Goal: Information Seeking & Learning: Learn about a topic

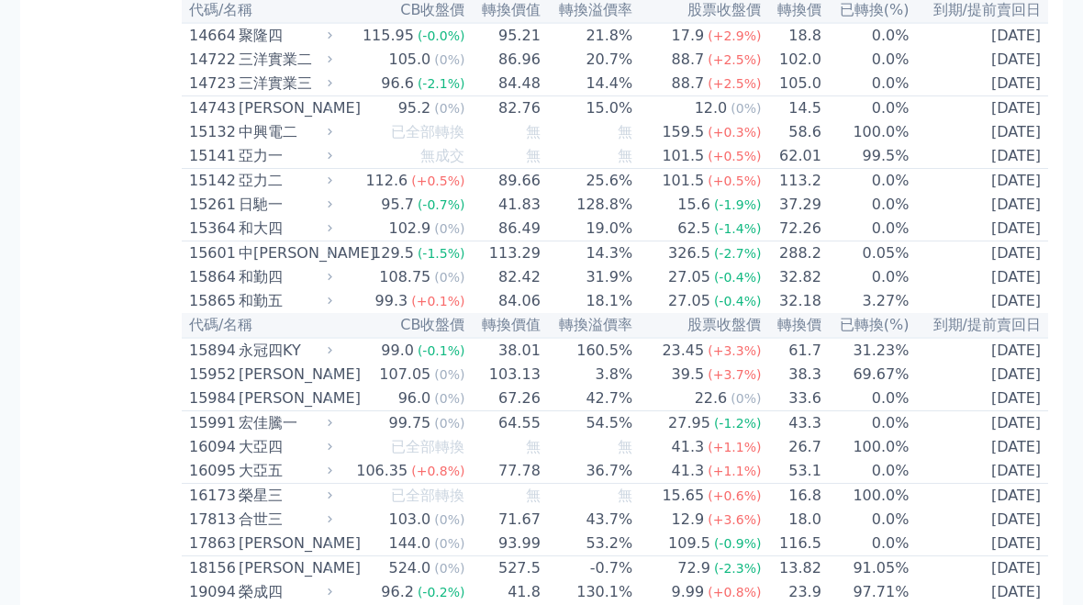
scroll to position [459, 0]
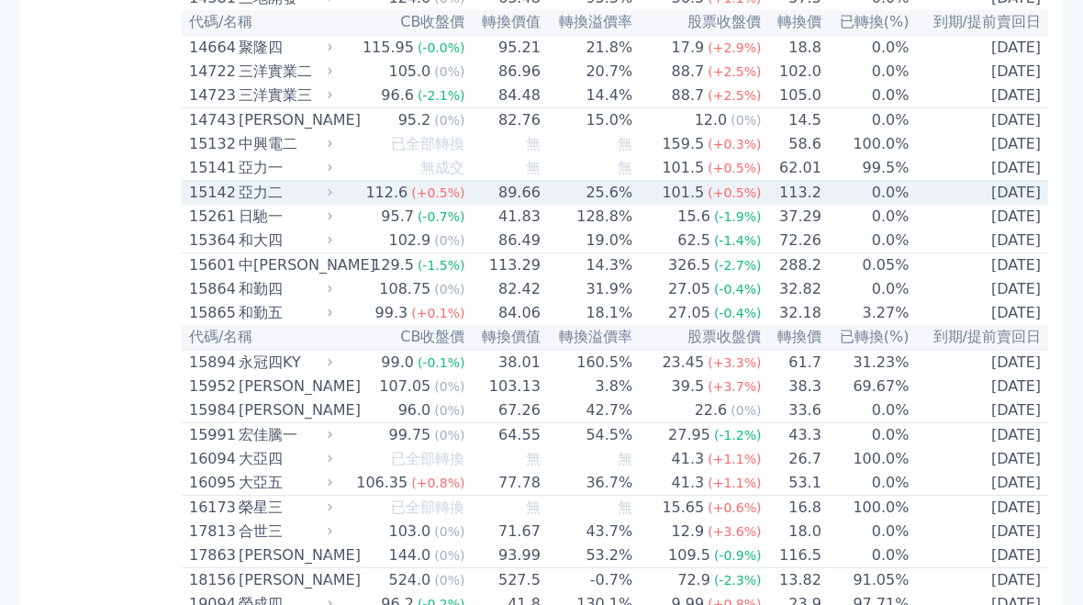
click at [431, 200] on span "(+0.5%)" at bounding box center [437, 192] width 53 height 15
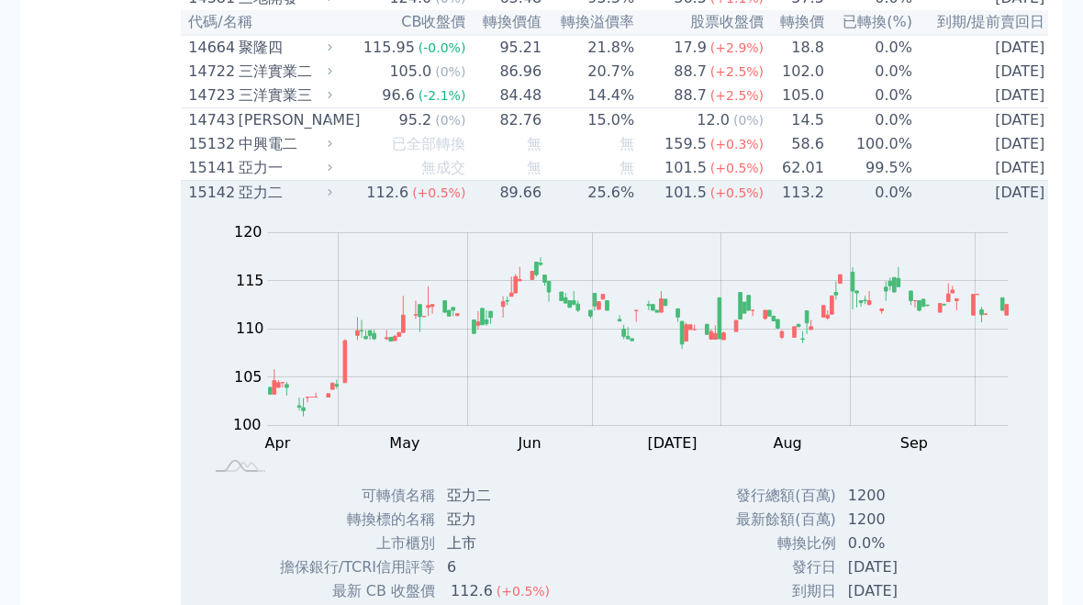
click at [265, 204] on div "亞力二" at bounding box center [284, 193] width 90 height 22
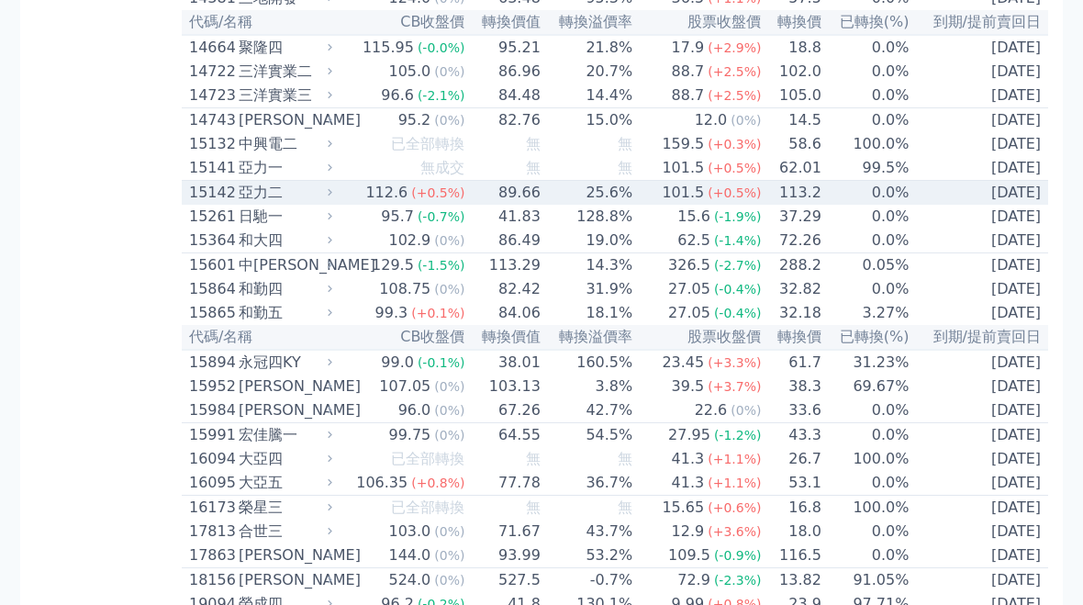
click at [615, 206] on td "25.6%" at bounding box center [588, 193] width 92 height 25
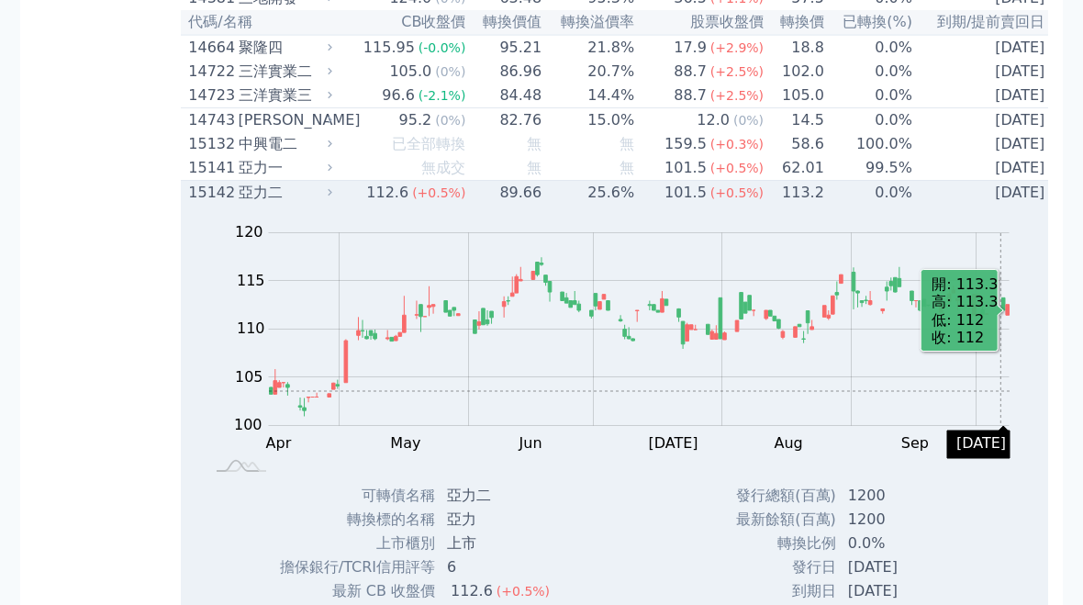
click at [1010, 432] on rect at bounding box center [617, 347] width 812 height 257
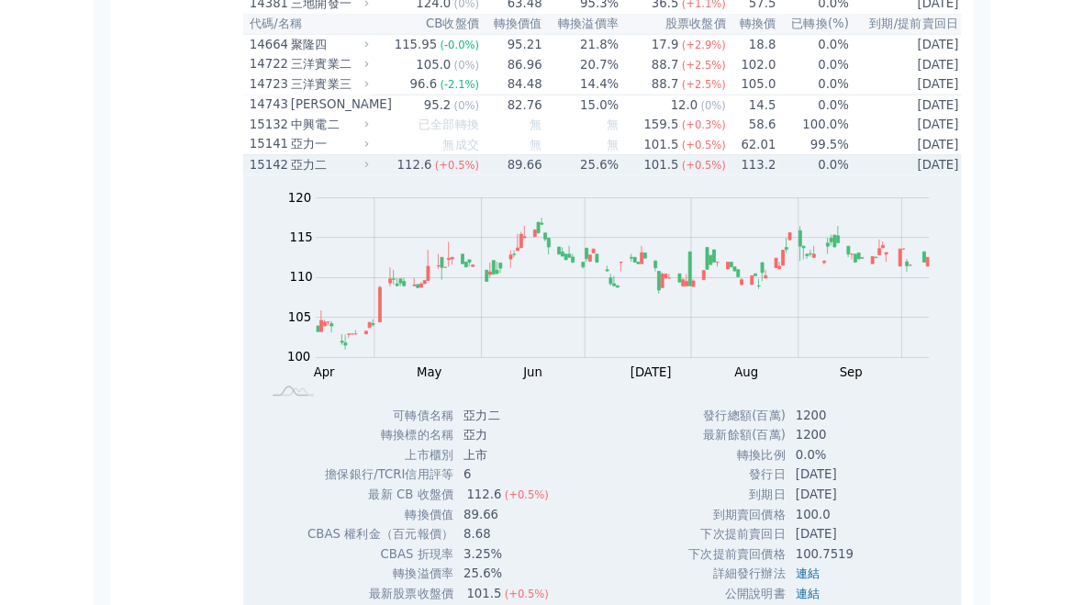
scroll to position [452, 0]
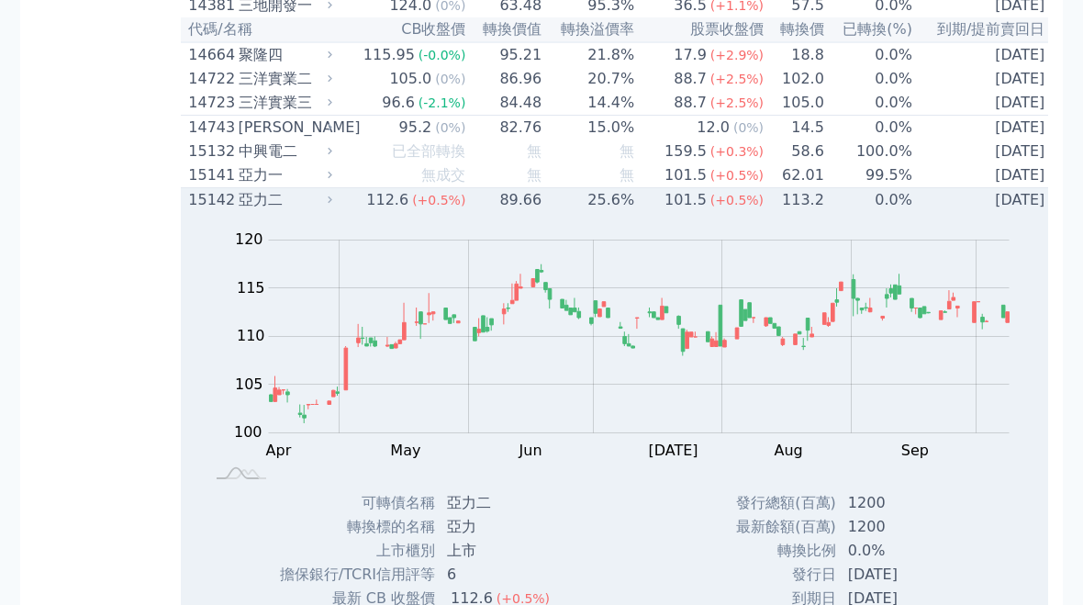
click at [796, 188] on td "62.01" at bounding box center [795, 175] width 61 height 25
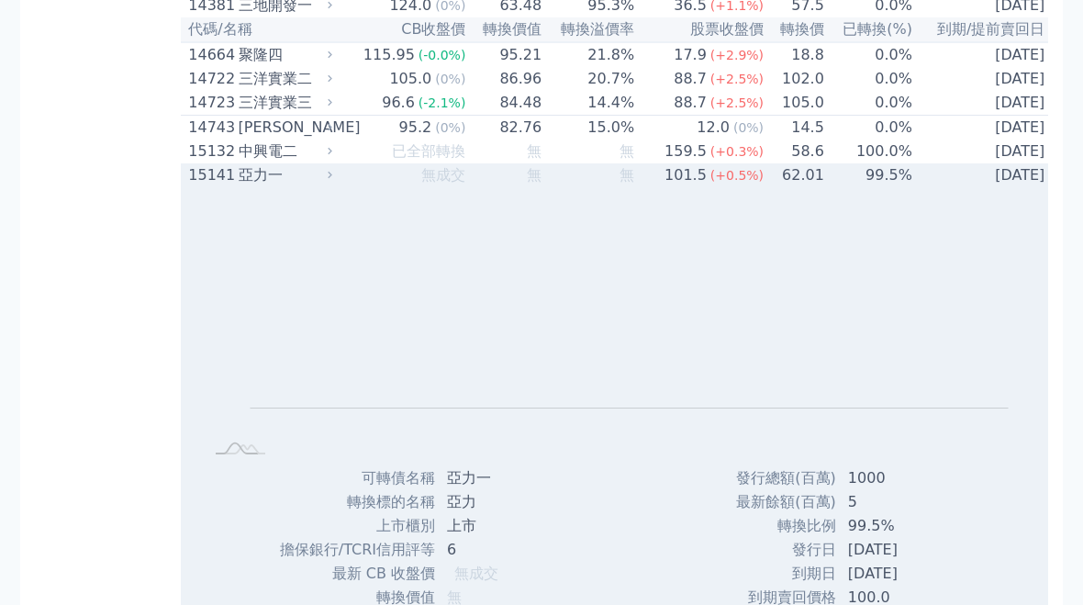
click at [737, 183] on span "(+0.5%)" at bounding box center [737, 175] width 53 height 15
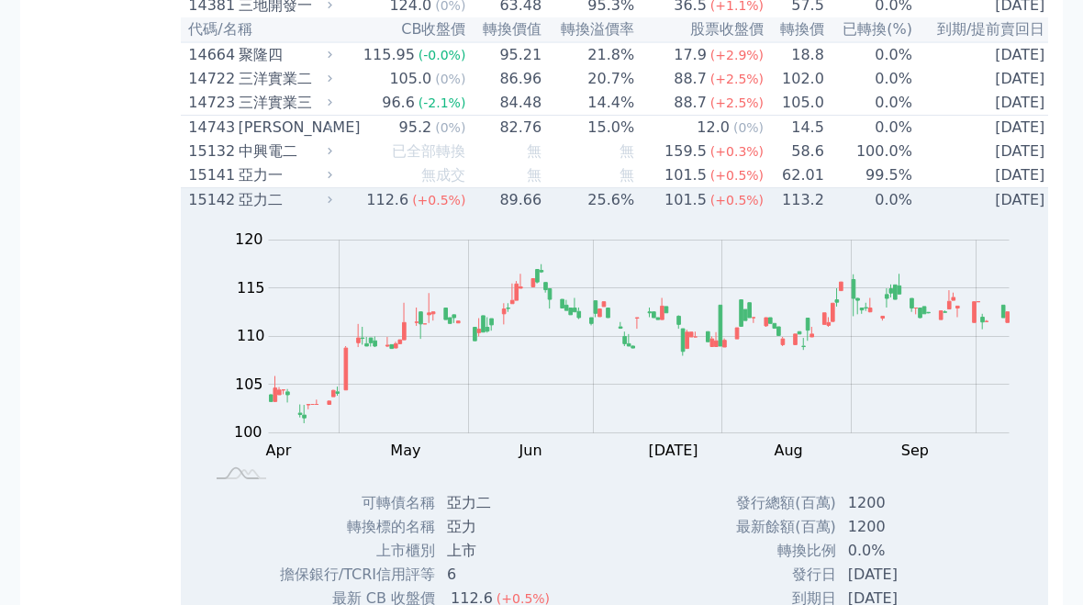
click at [825, 213] on td "0.0%" at bounding box center [869, 200] width 88 height 25
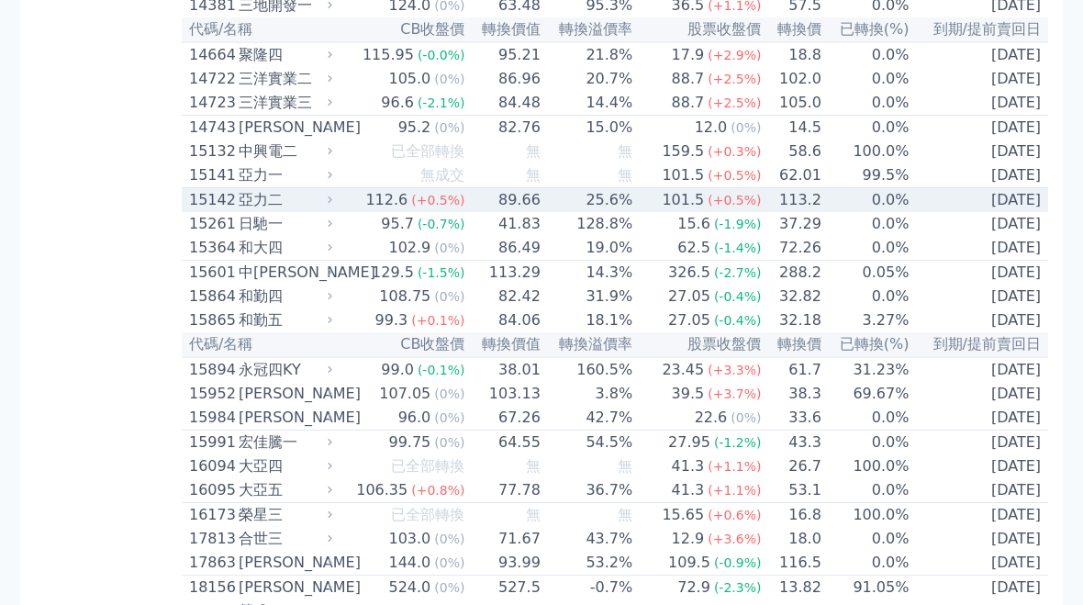
click at [728, 207] on span "(+0.5%)" at bounding box center [734, 200] width 53 height 15
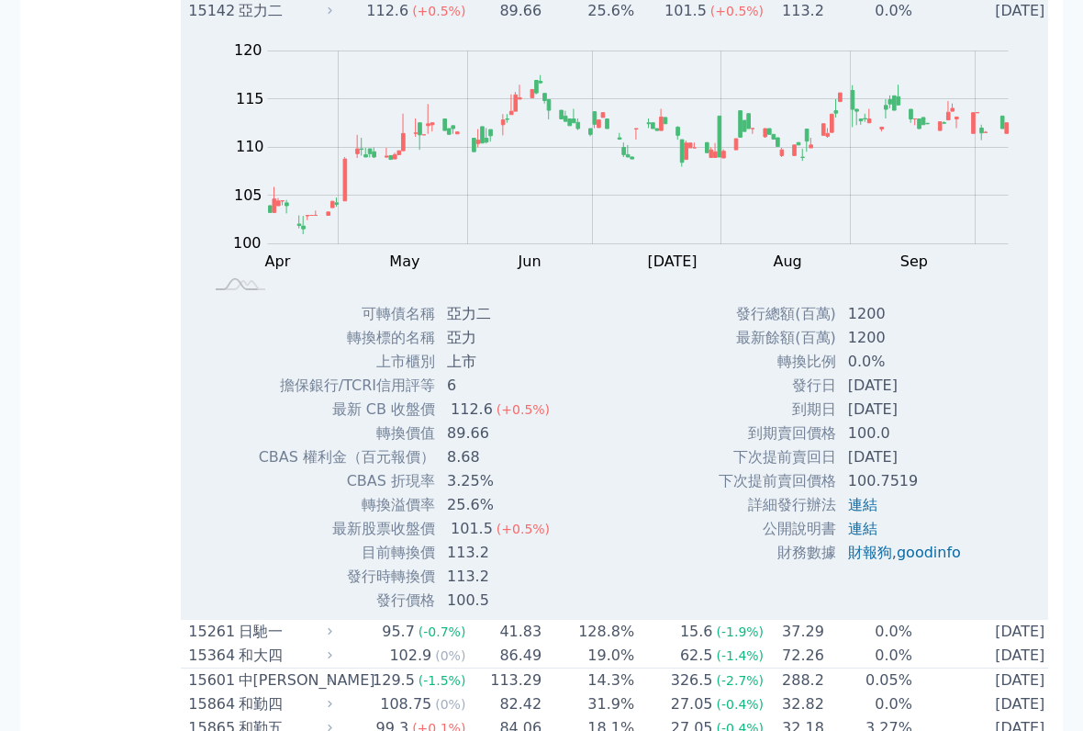
scroll to position [643, 0]
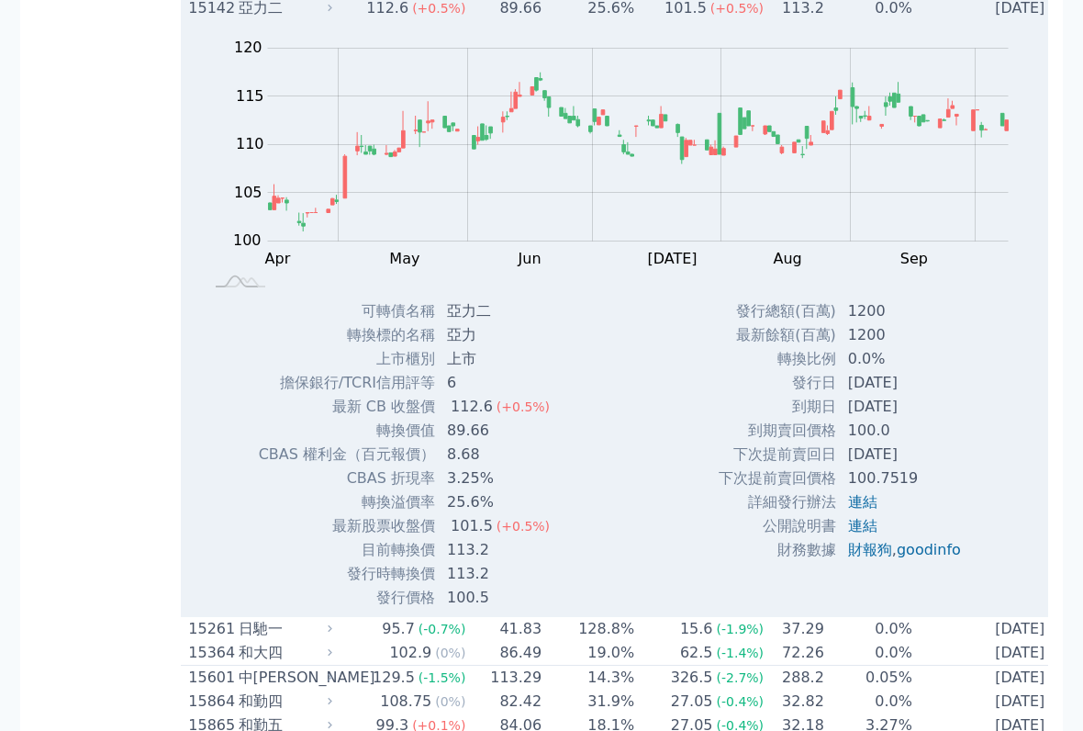
click at [524, 22] on td "89.66" at bounding box center [504, 9] width 76 height 25
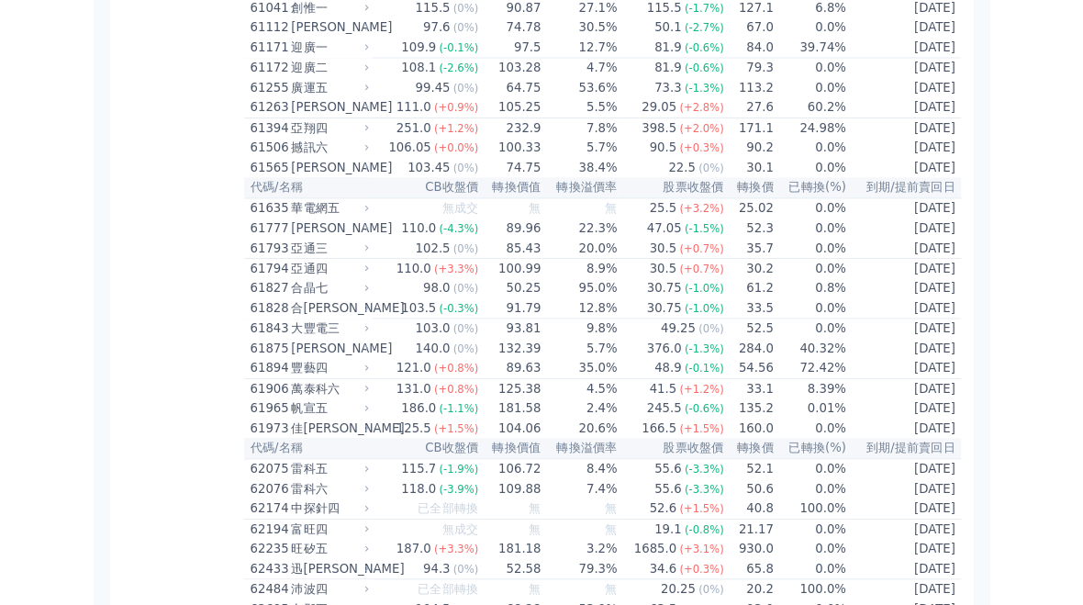
scroll to position [6550, 0]
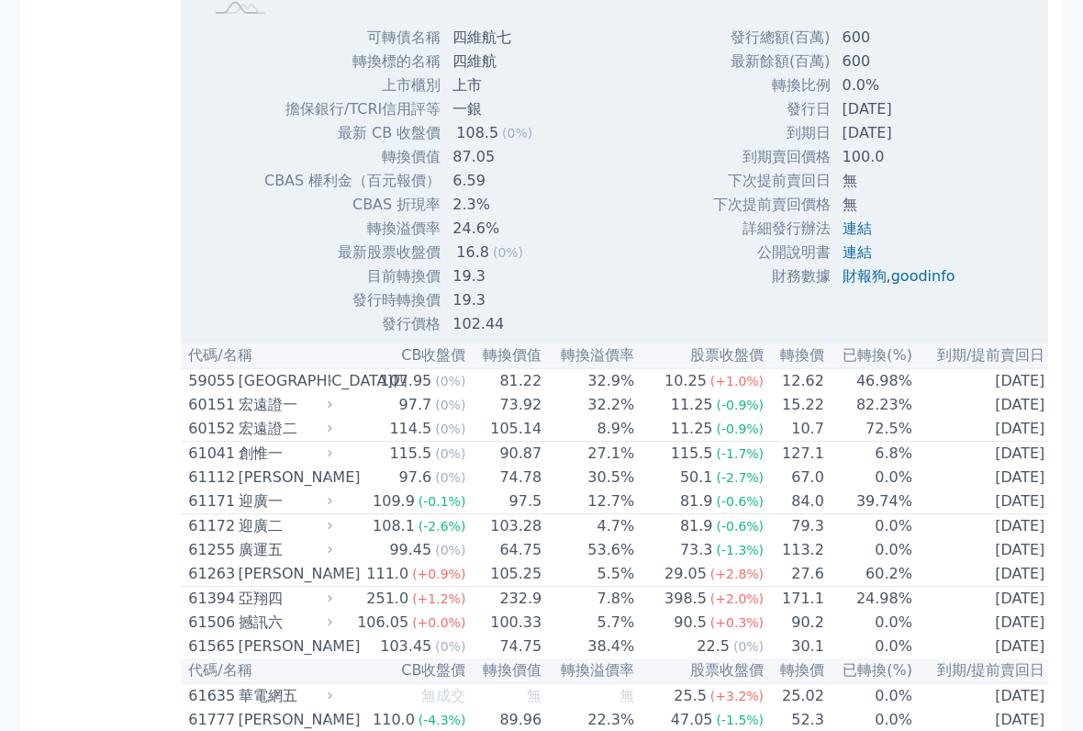
scroll to position [6705, 0]
click at [927, 73] on td "600" at bounding box center [901, 62] width 139 height 24
click at [1031, 336] on div "Zoom Out 100 118 125 120 110 115 105 100 95 120 L Nov Oct Sep Aug [DATE] Jun Ma…" at bounding box center [616, 41] width 871 height 589
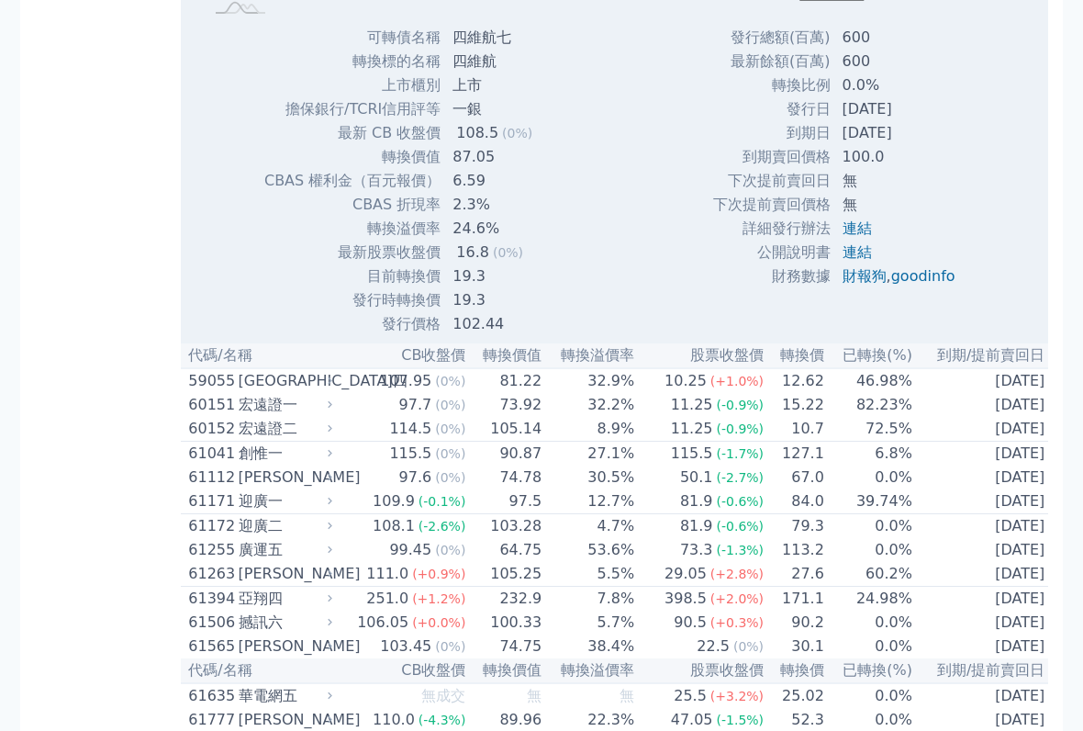
click at [980, 336] on div "發行總額(百萬) 600 最新餘額(百萬) 600 轉換比例 0.0% 發行日 [DATE] 到期日 [DATE] 100.0 無 ," at bounding box center [841, 181] width 302 height 310
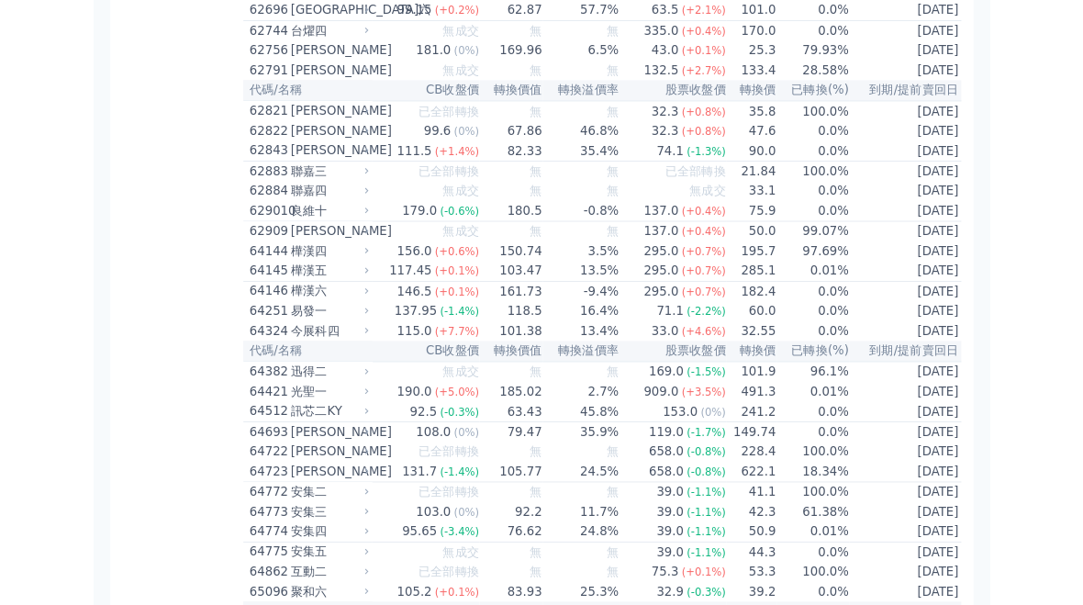
scroll to position [7894, 0]
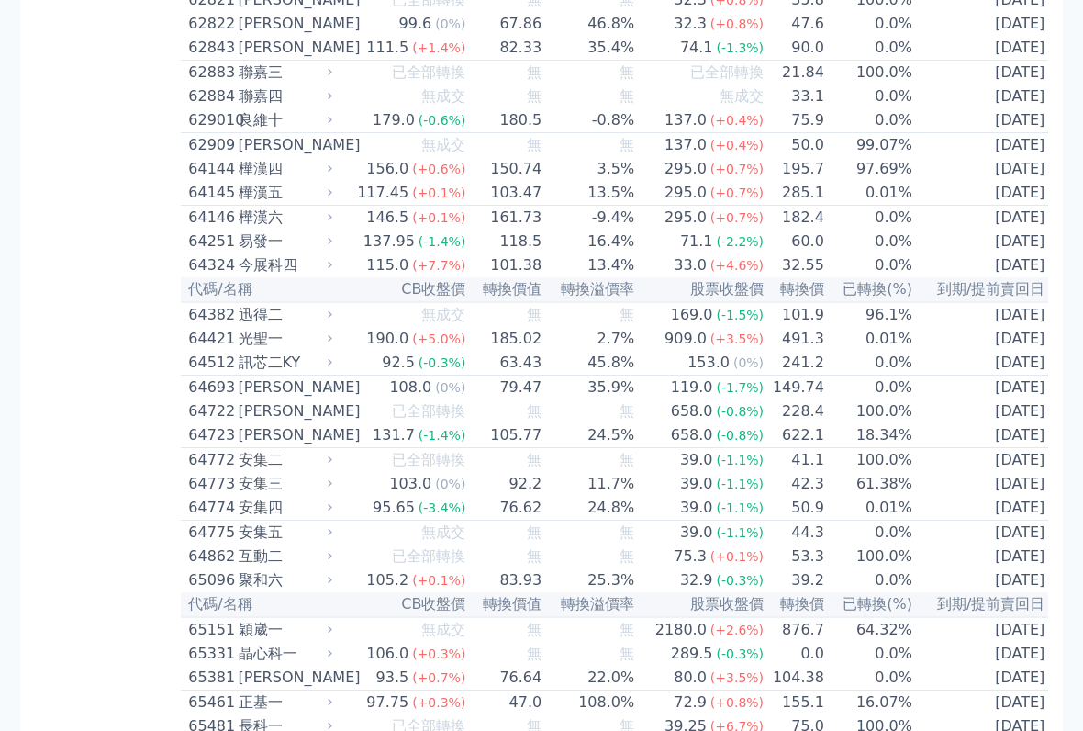
scroll to position [8030, 0]
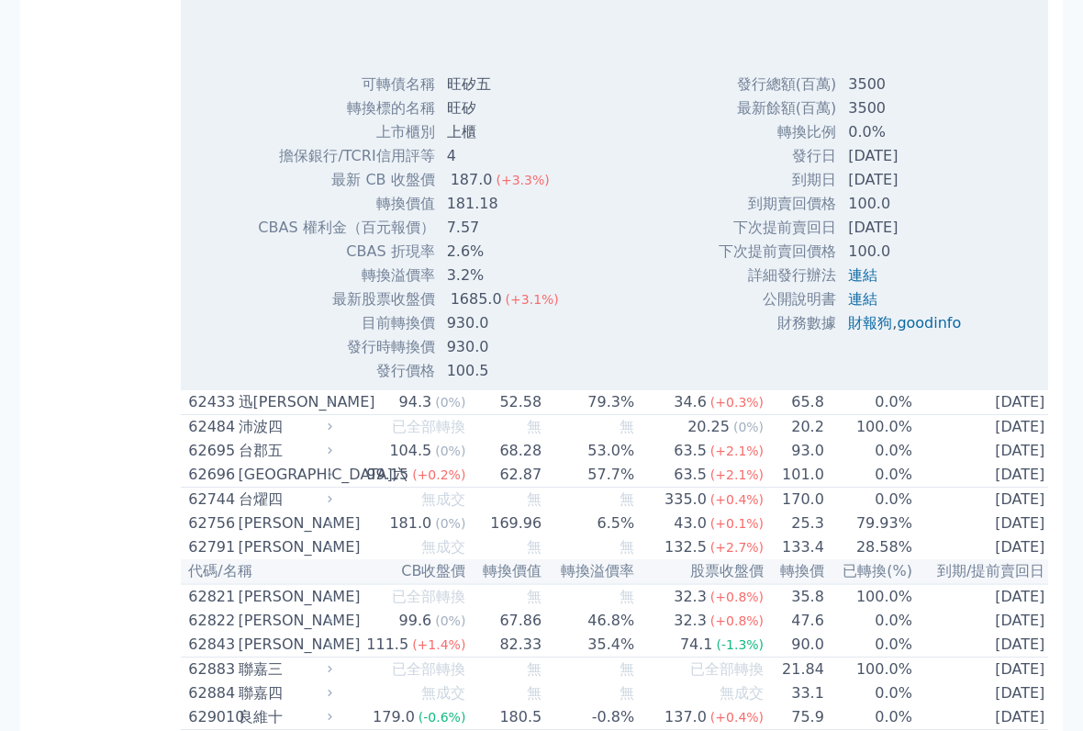
scroll to position [8031, 0]
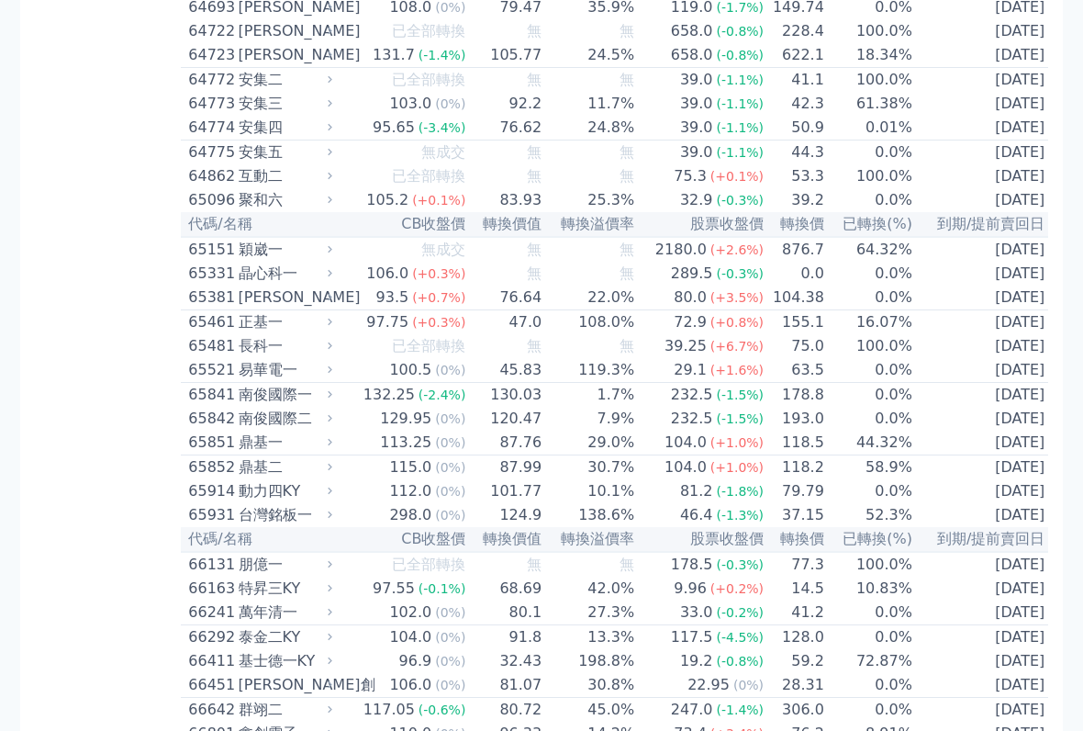
scroll to position [8411, 0]
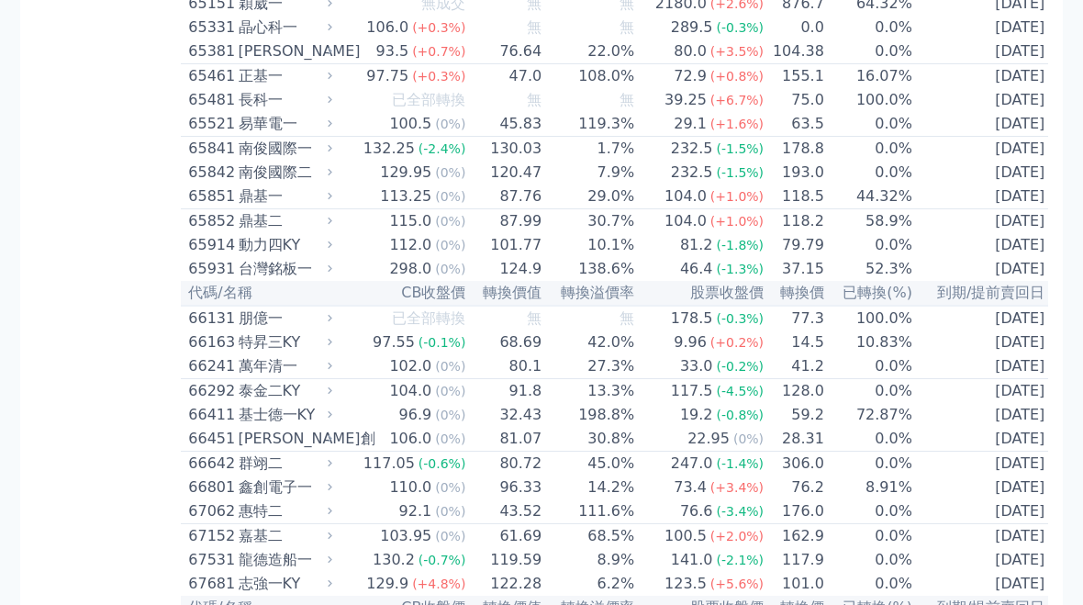
scroll to position [8653, 0]
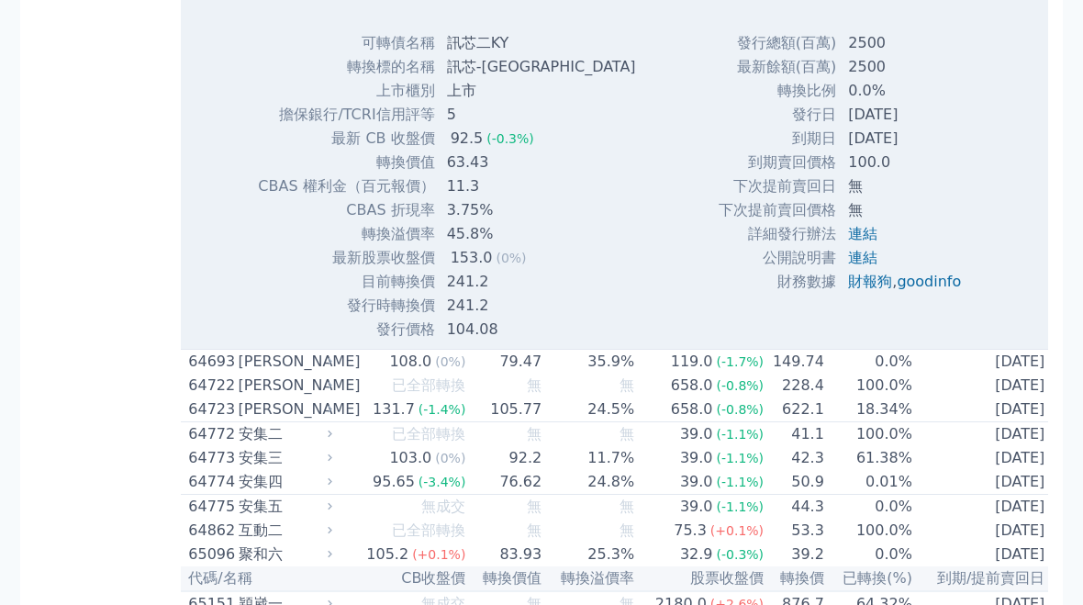
scroll to position [8654, 0]
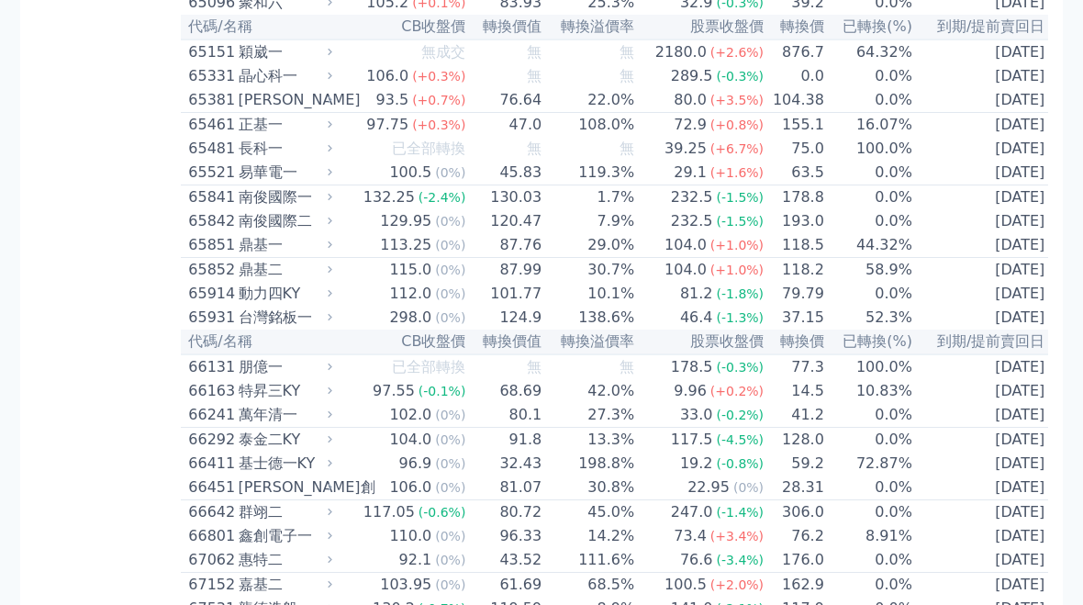
scroll to position [8603, 0]
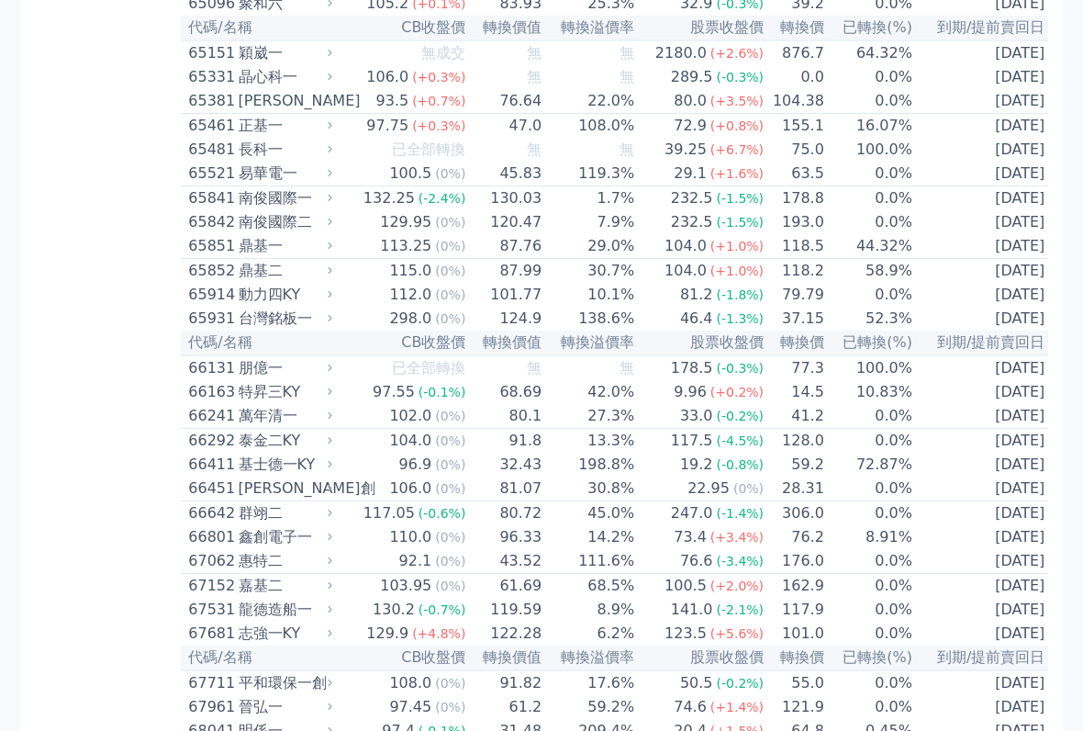
scroll to position [8608, 0]
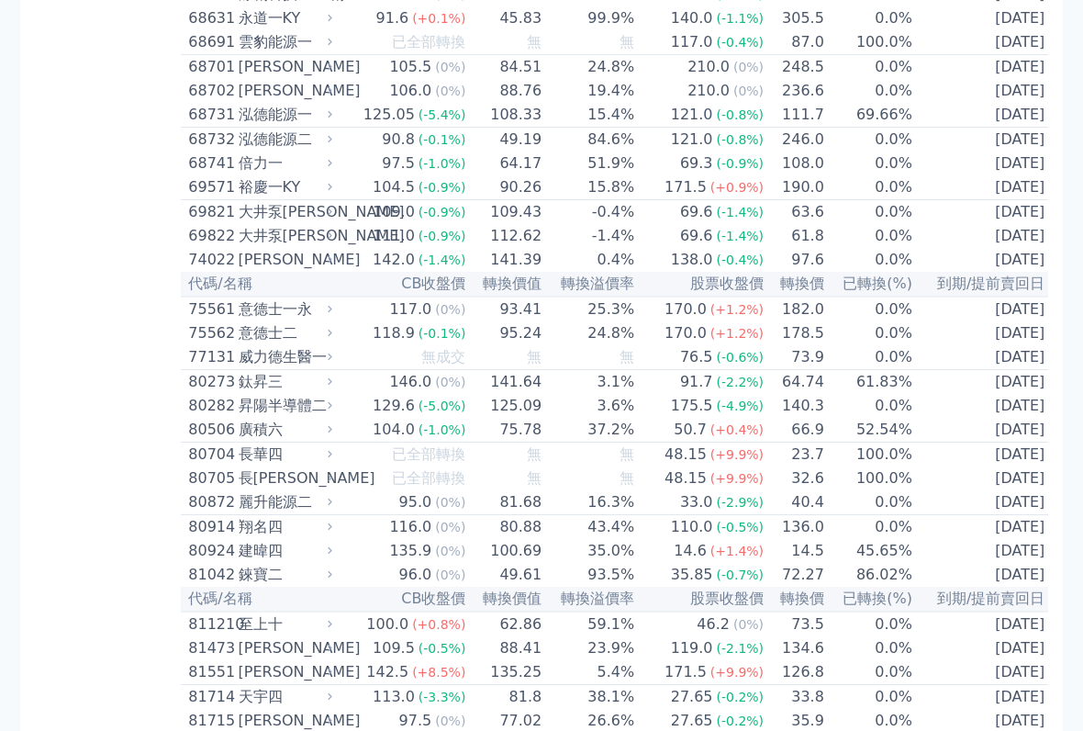
scroll to position [9611, 0]
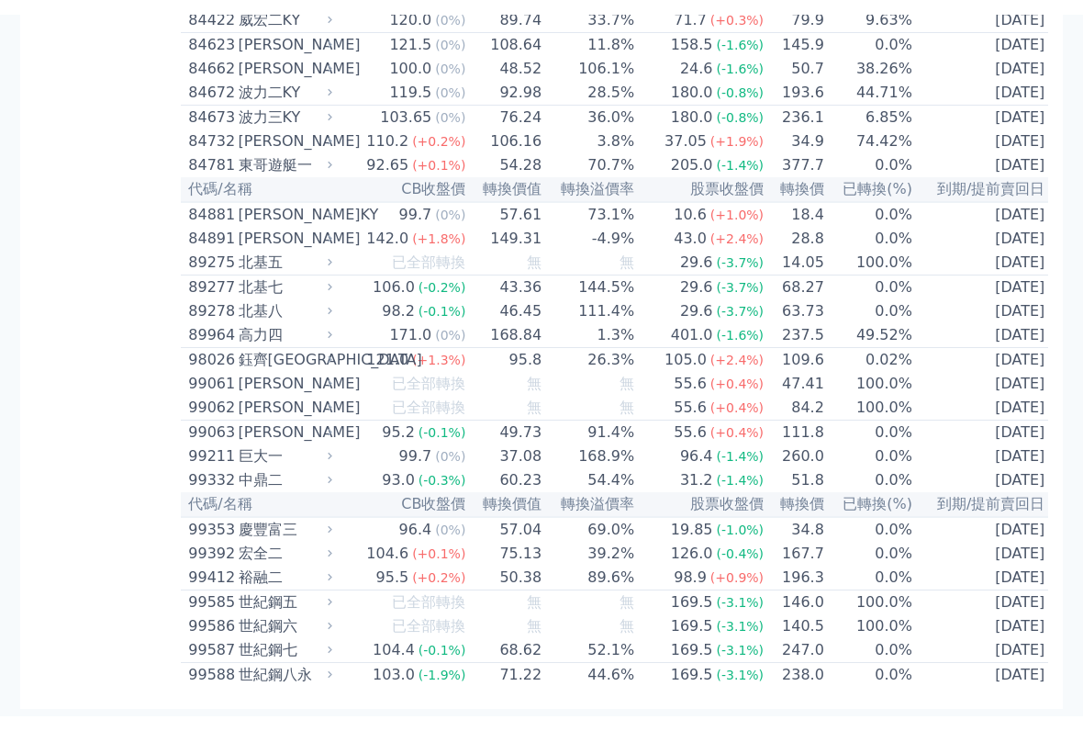
scroll to position [11304, 0]
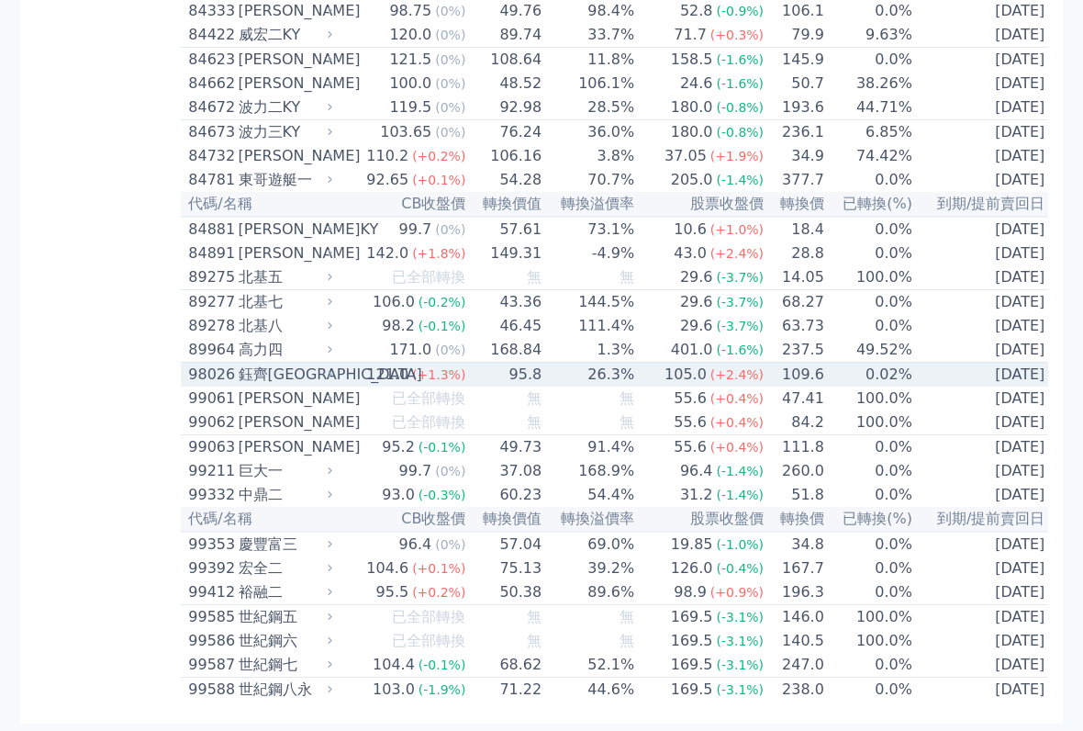
click at [722, 382] on span "(+2.4%)" at bounding box center [737, 374] width 53 height 15
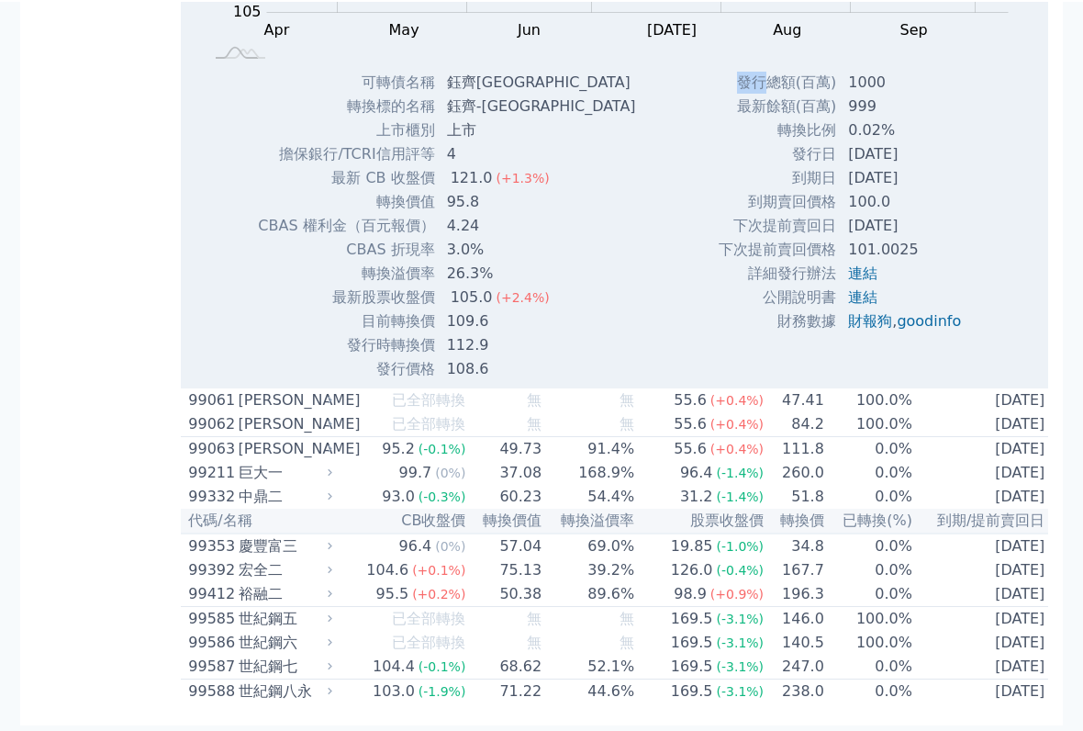
scroll to position [11614, 0]
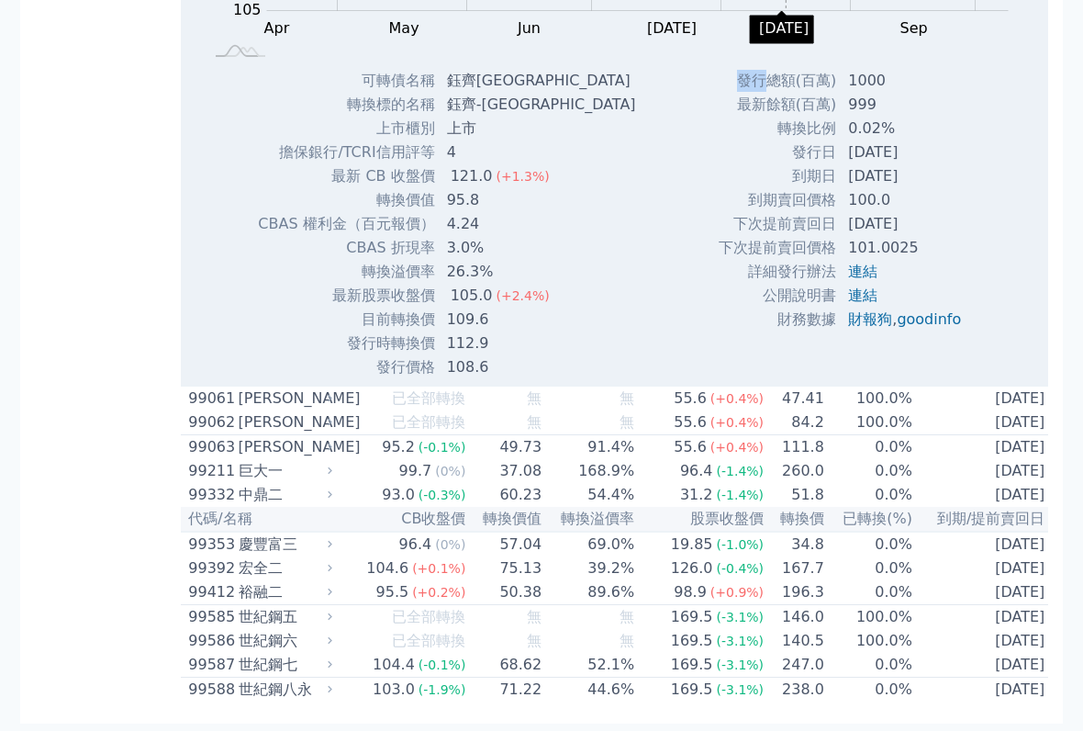
click at [1020, 379] on div "Zoom Out 105 95 100 105 110 115 120 125 130 135 L Apr May Jun [DATE] Aug Sep Oc…" at bounding box center [616, 84] width 871 height 589
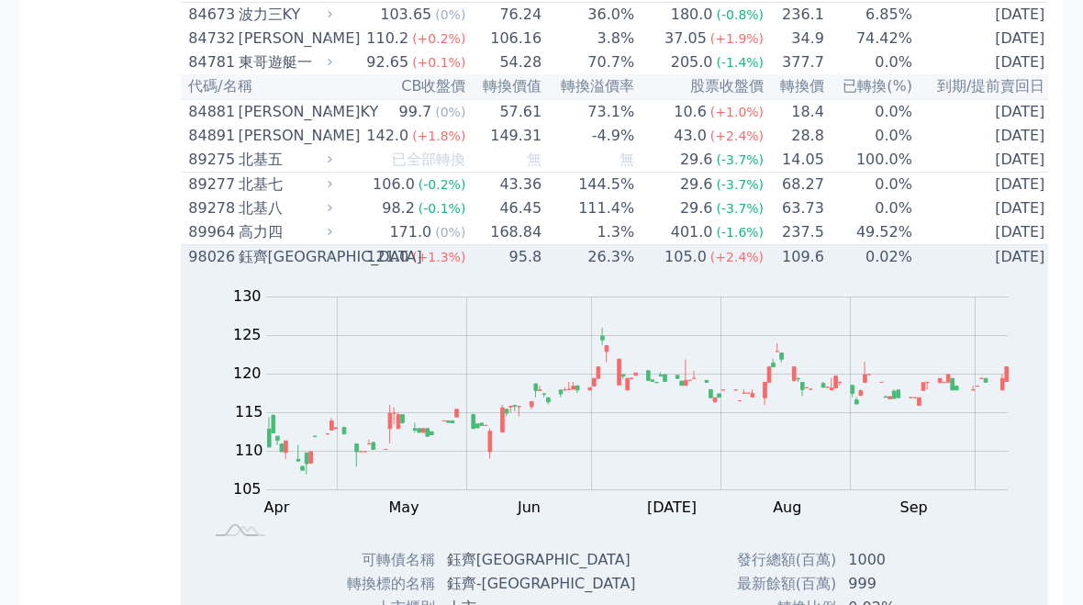
scroll to position [10751, 0]
